Goal: Find specific page/section: Find specific page/section

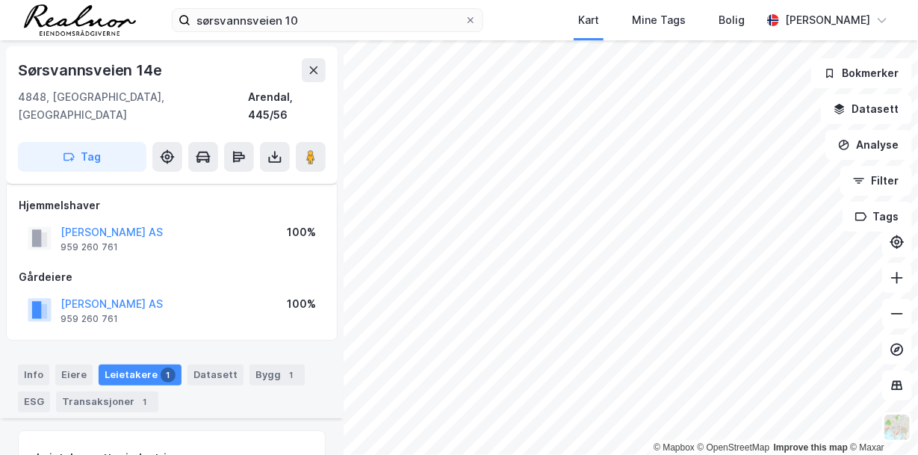
scroll to position [187, 0]
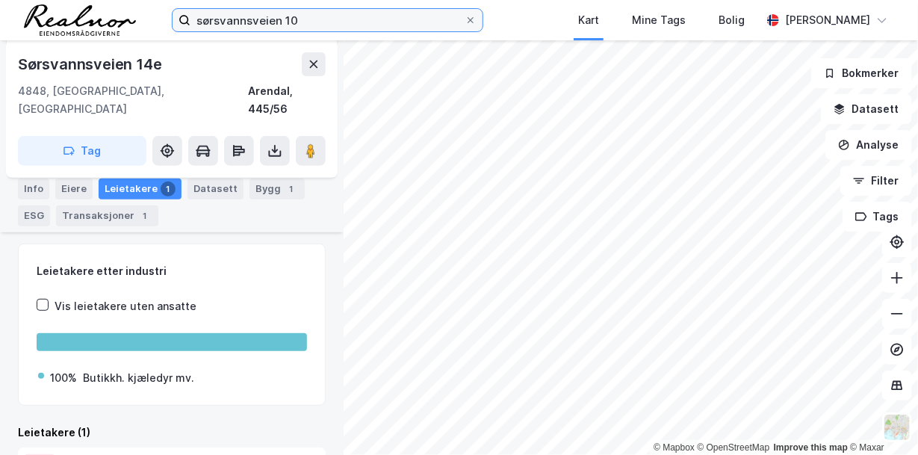
click at [318, 11] on input "sørsvannsveien 10" at bounding box center [327, 20] width 274 height 22
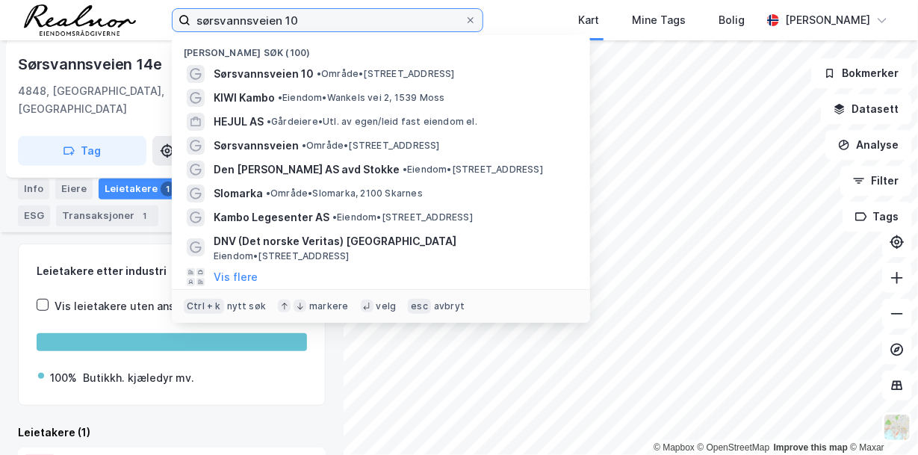
drag, startPoint x: 313, startPoint y: 21, endPoint x: 46, endPoint y: -12, distance: 269.4
click at [46, 0] on html "sørsvannsveien 10 [GEOGRAPHIC_DATA] søk (100) [GEOGRAPHIC_DATA] 10 • Område • […" at bounding box center [459, 227] width 918 height 455
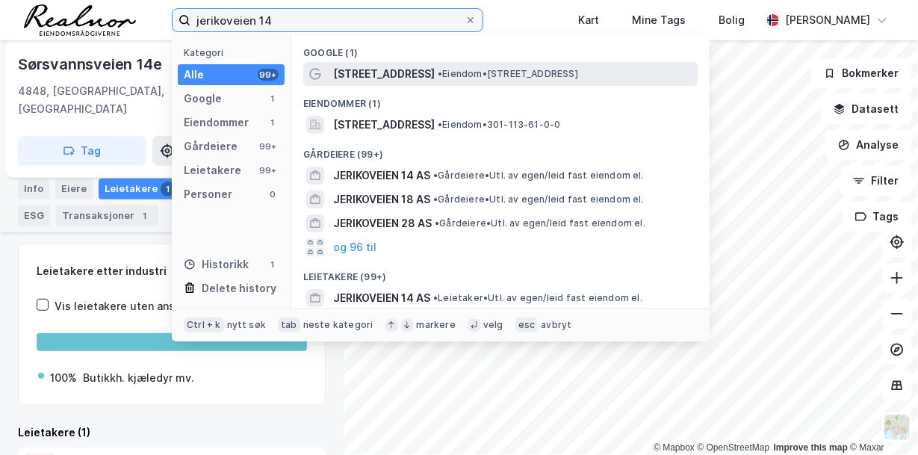
type input "jerikoveien 14"
click at [389, 77] on span "[STREET_ADDRESS]" at bounding box center [384, 74] width 102 height 18
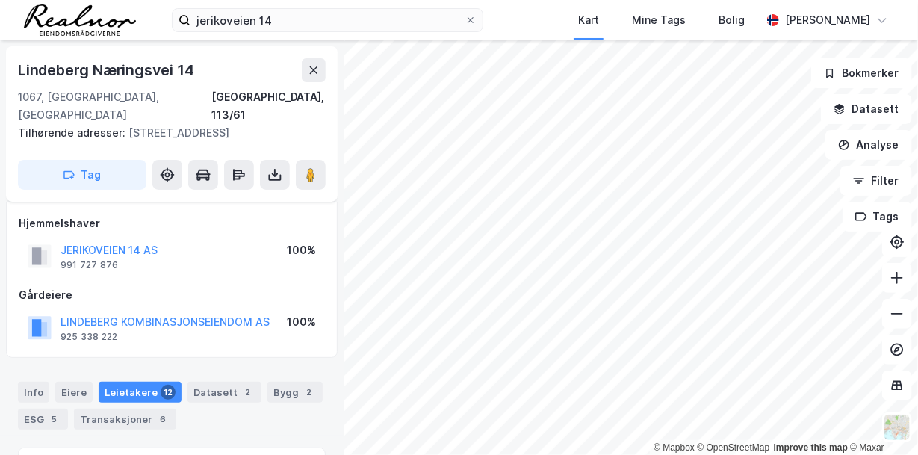
scroll to position [187, 0]
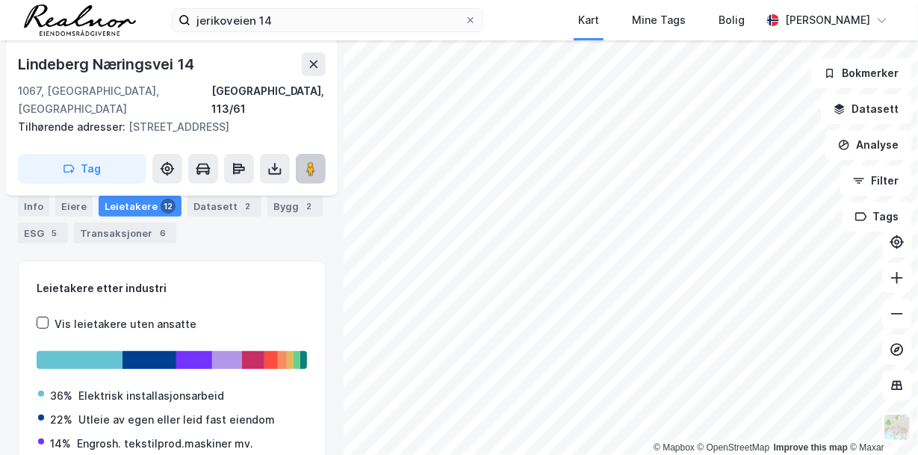
click at [311, 161] on image at bounding box center [310, 168] width 9 height 15
